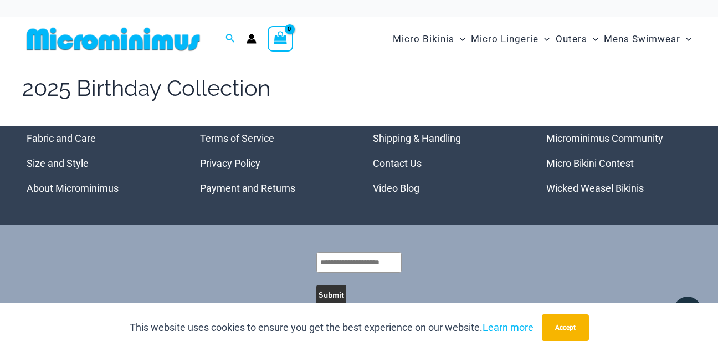
click at [99, 87] on h1 "2025 Birthday Collection" at bounding box center [146, 88] width 248 height 31
click at [558, 165] on link "Micro Bikini Contest" at bounding box center [590, 163] width 88 height 12
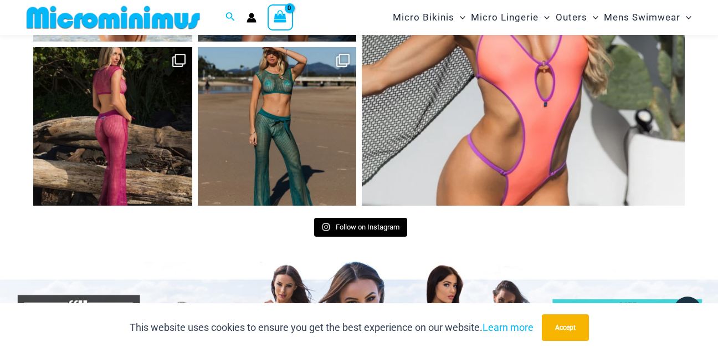
scroll to position [4696, 0]
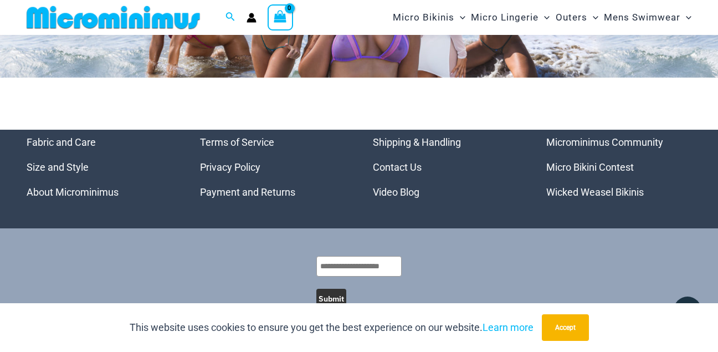
click at [562, 161] on link "Micro Bikini Contest" at bounding box center [590, 167] width 88 height 12
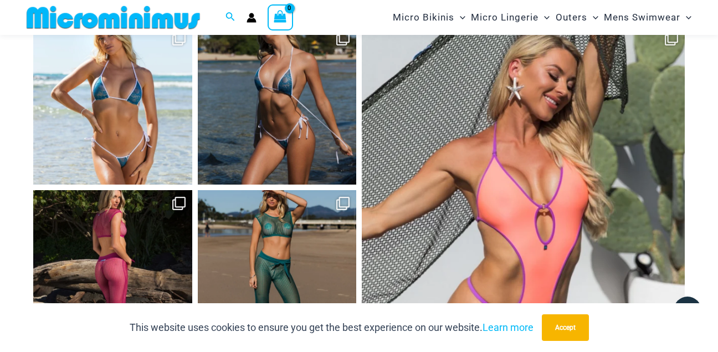
scroll to position [4696, 0]
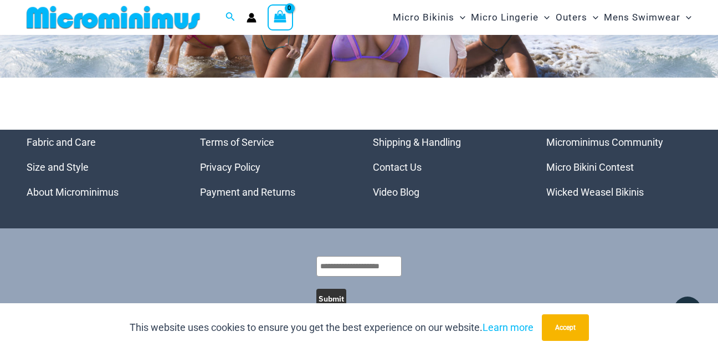
click at [613, 161] on link "Micro Bikini Contest" at bounding box center [590, 167] width 88 height 12
